Goal: Task Accomplishment & Management: Use online tool/utility

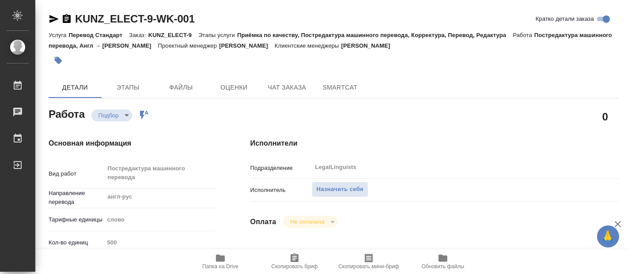
type textarea "x"
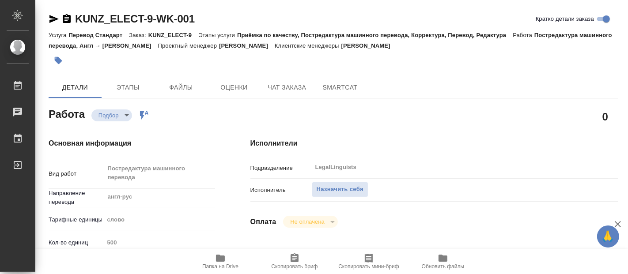
type textarea "x"
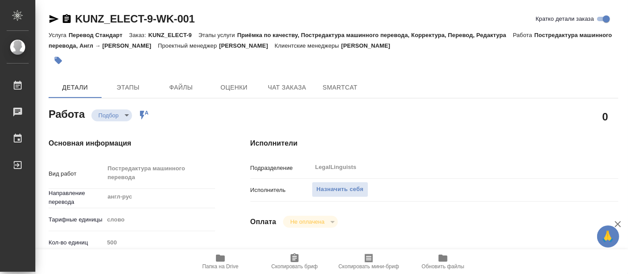
type textarea "x"
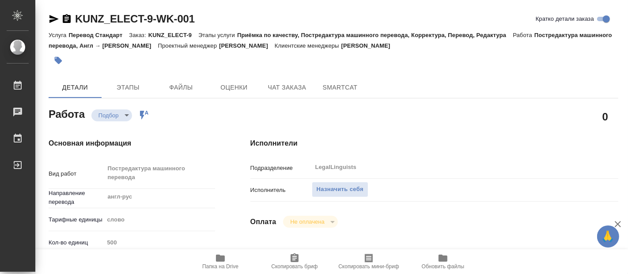
type textarea "x"
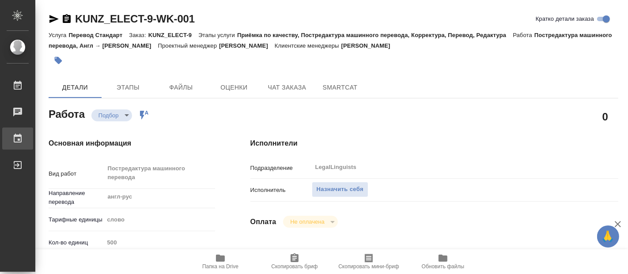
type textarea "x"
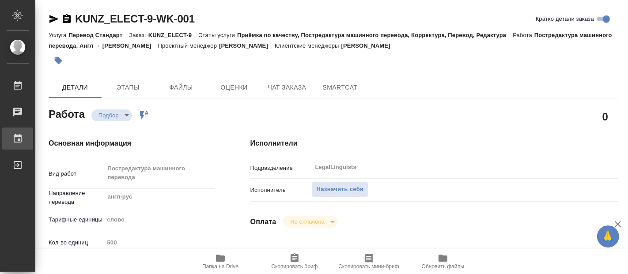
type textarea "x"
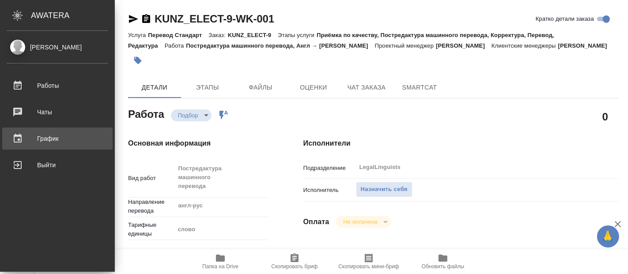
type textarea "x"
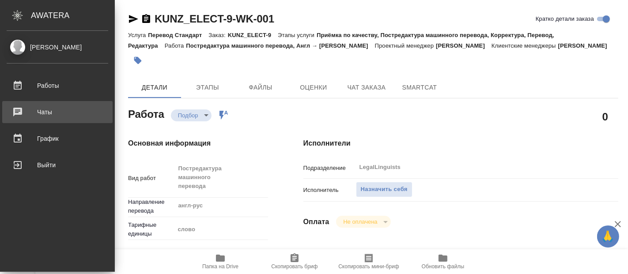
type textarea "x"
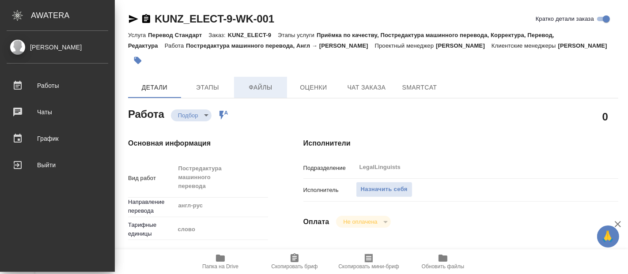
type textarea "x"
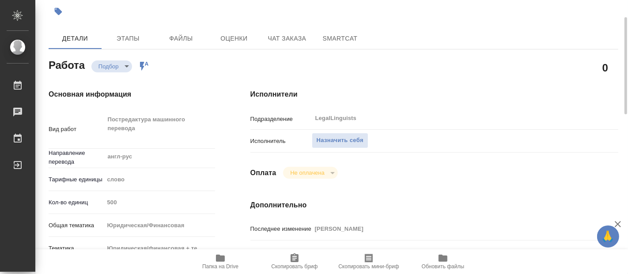
scroll to position [147, 0]
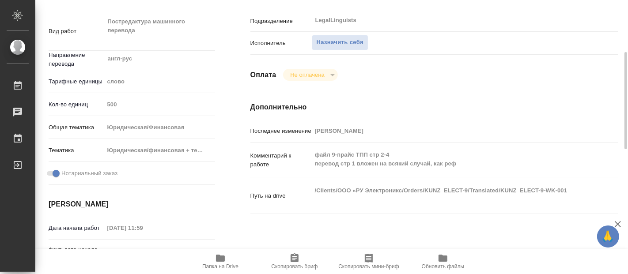
type textarea "x"
